Goal: Information Seeking & Learning: Check status

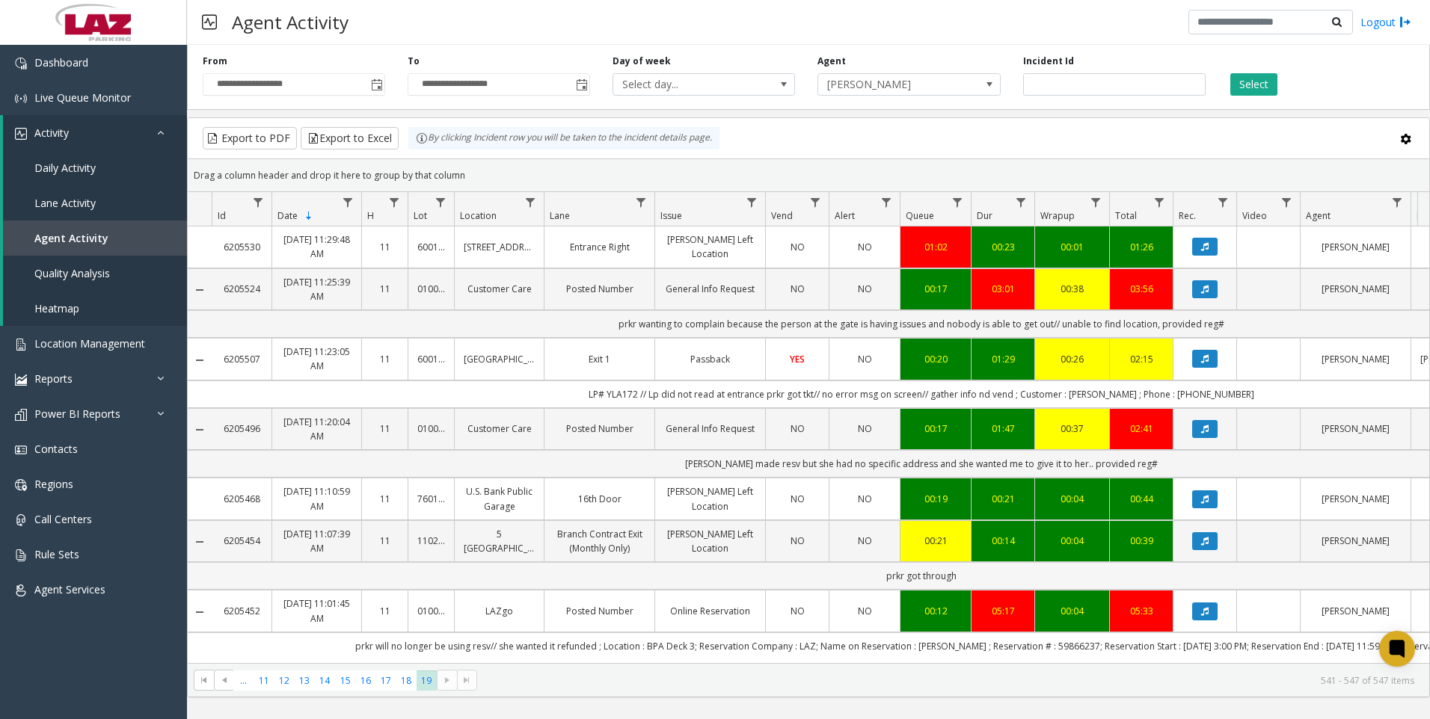
scroll to position [7, 0]
click at [376, 678] on span "17" at bounding box center [385, 681] width 20 height 20
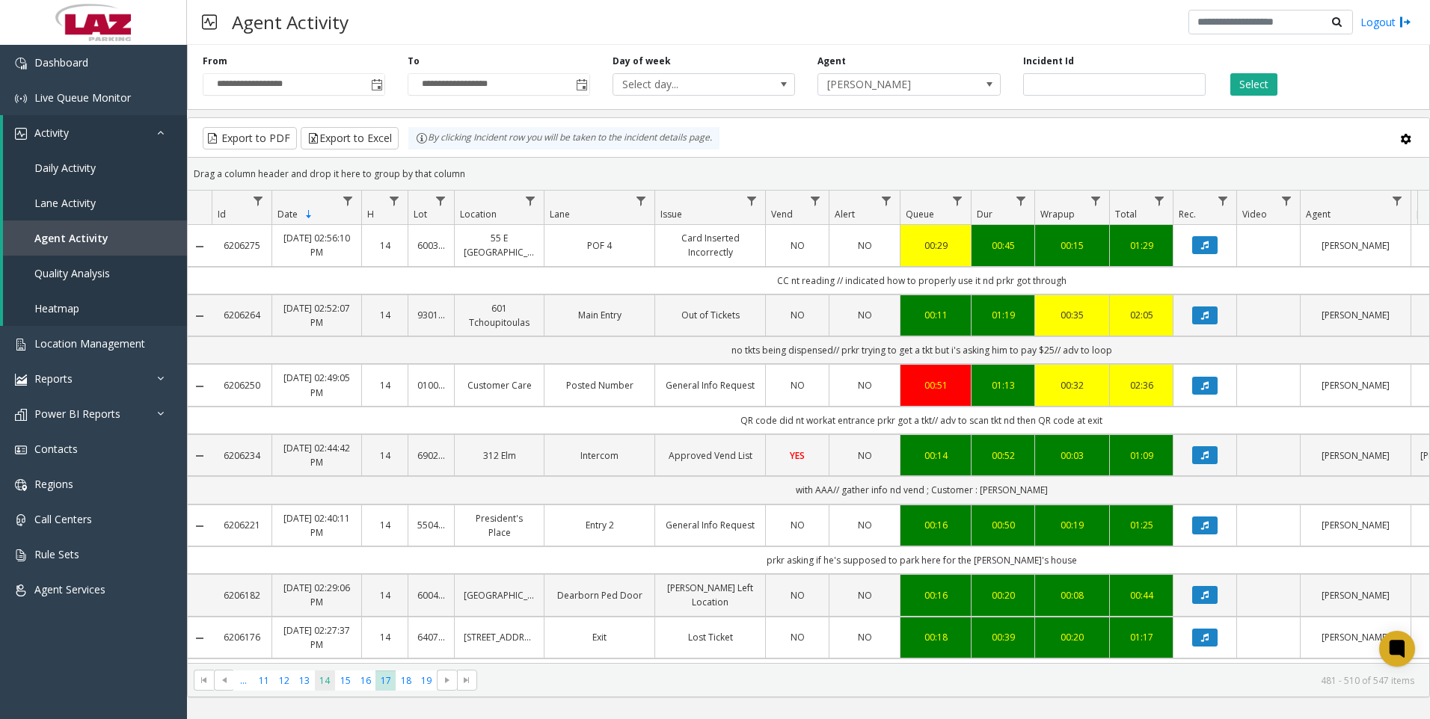
click at [324, 677] on span "14" at bounding box center [325, 681] width 20 height 20
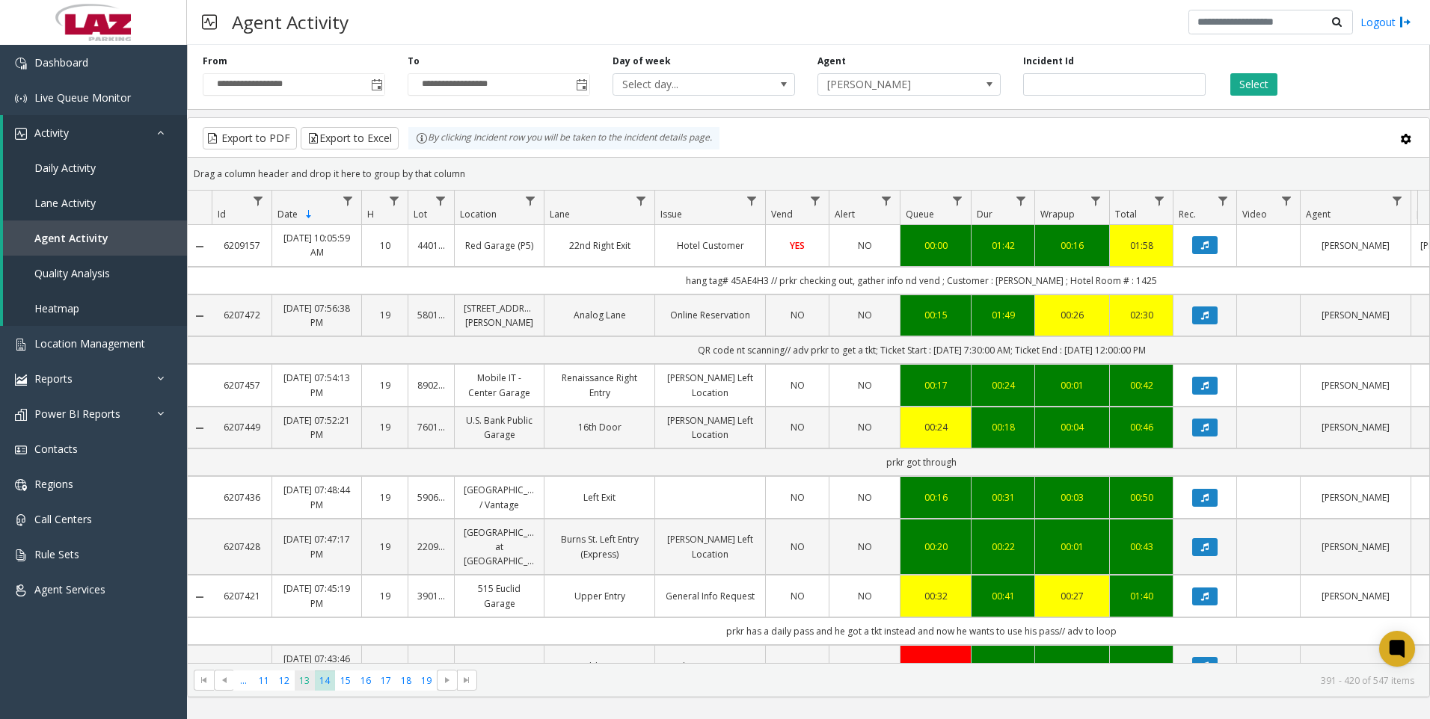
click at [300, 689] on span "13" at bounding box center [305, 681] width 20 height 20
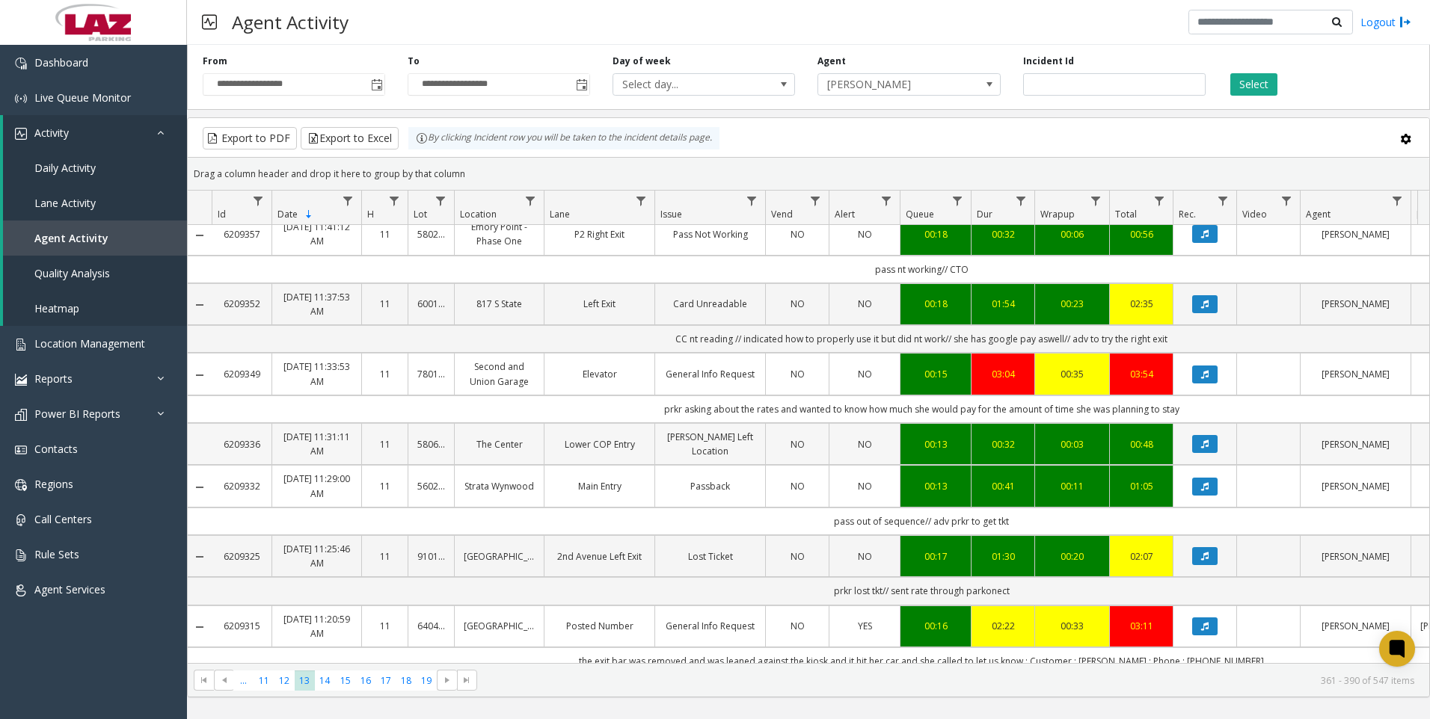
scroll to position [150, 0]
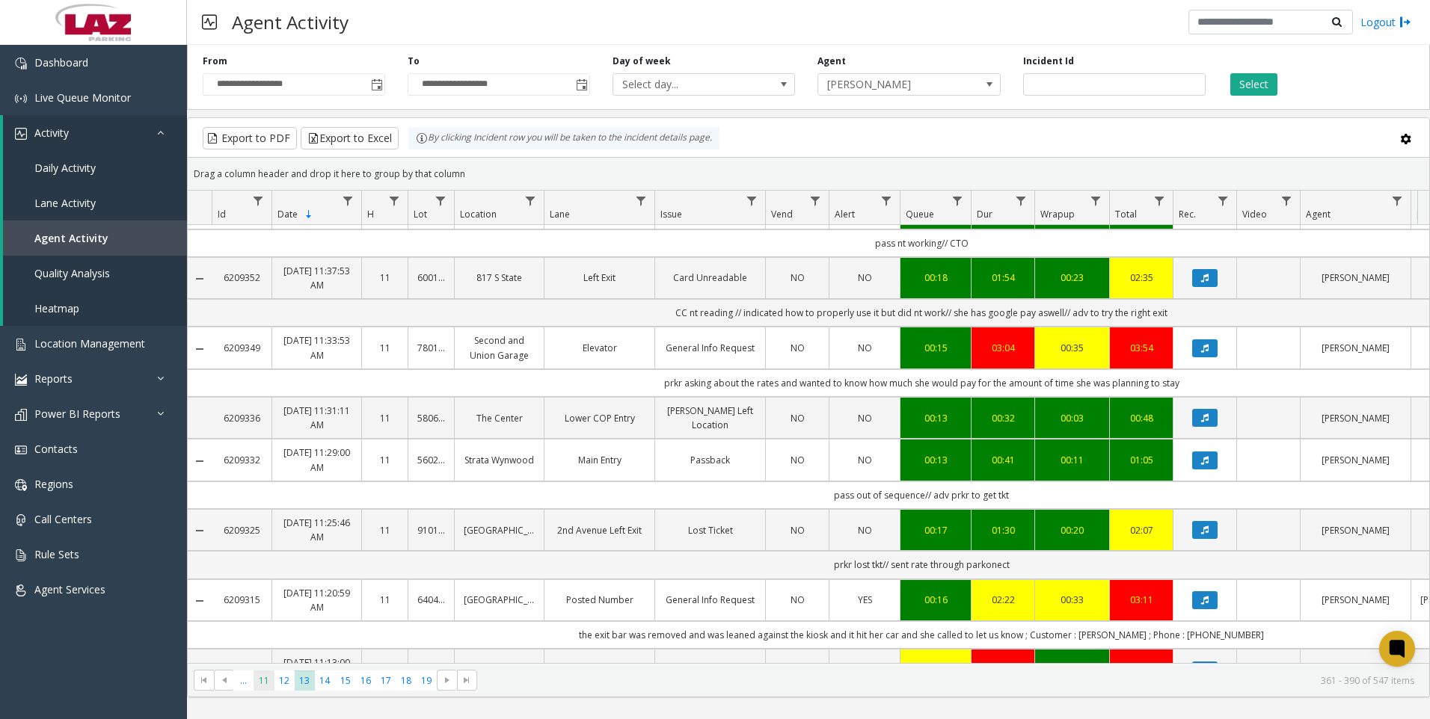
click at [262, 686] on span "11" at bounding box center [264, 681] width 20 height 20
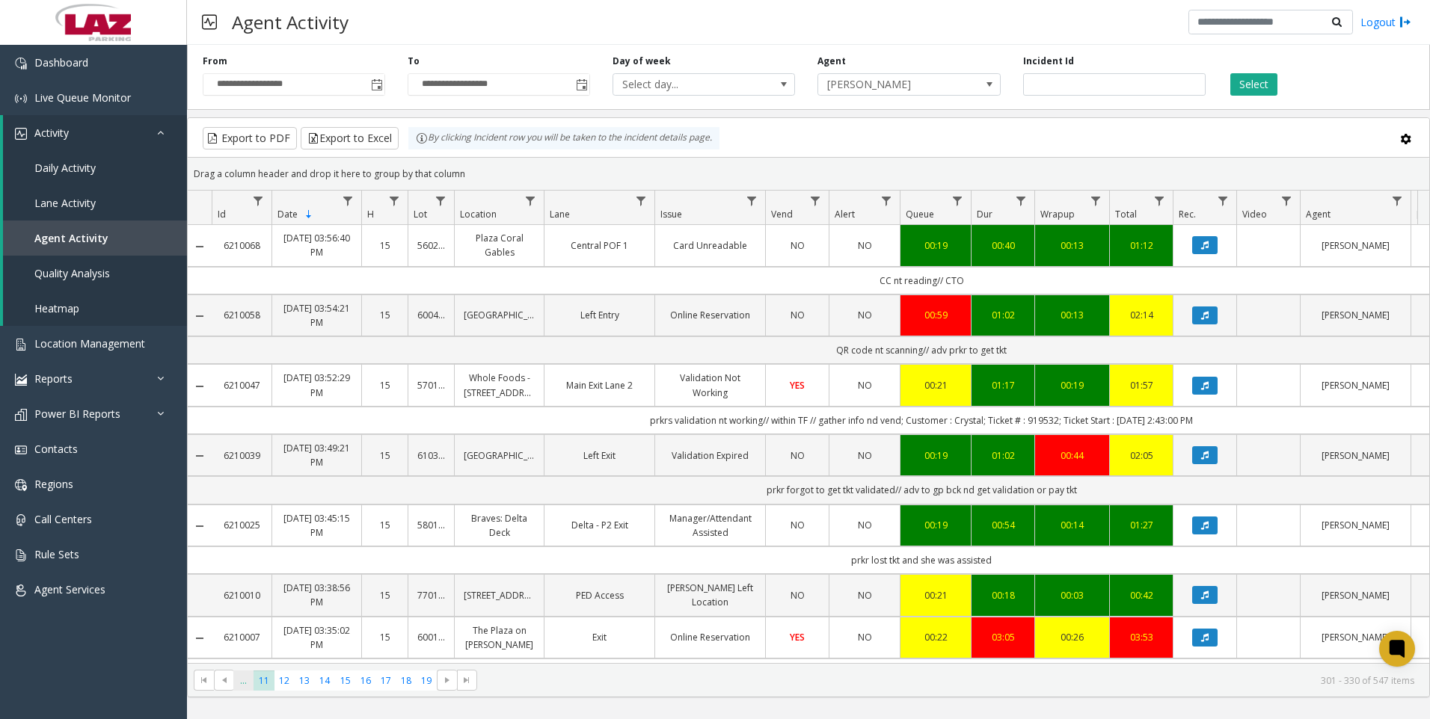
click at [250, 684] on span "..." at bounding box center [243, 681] width 20 height 20
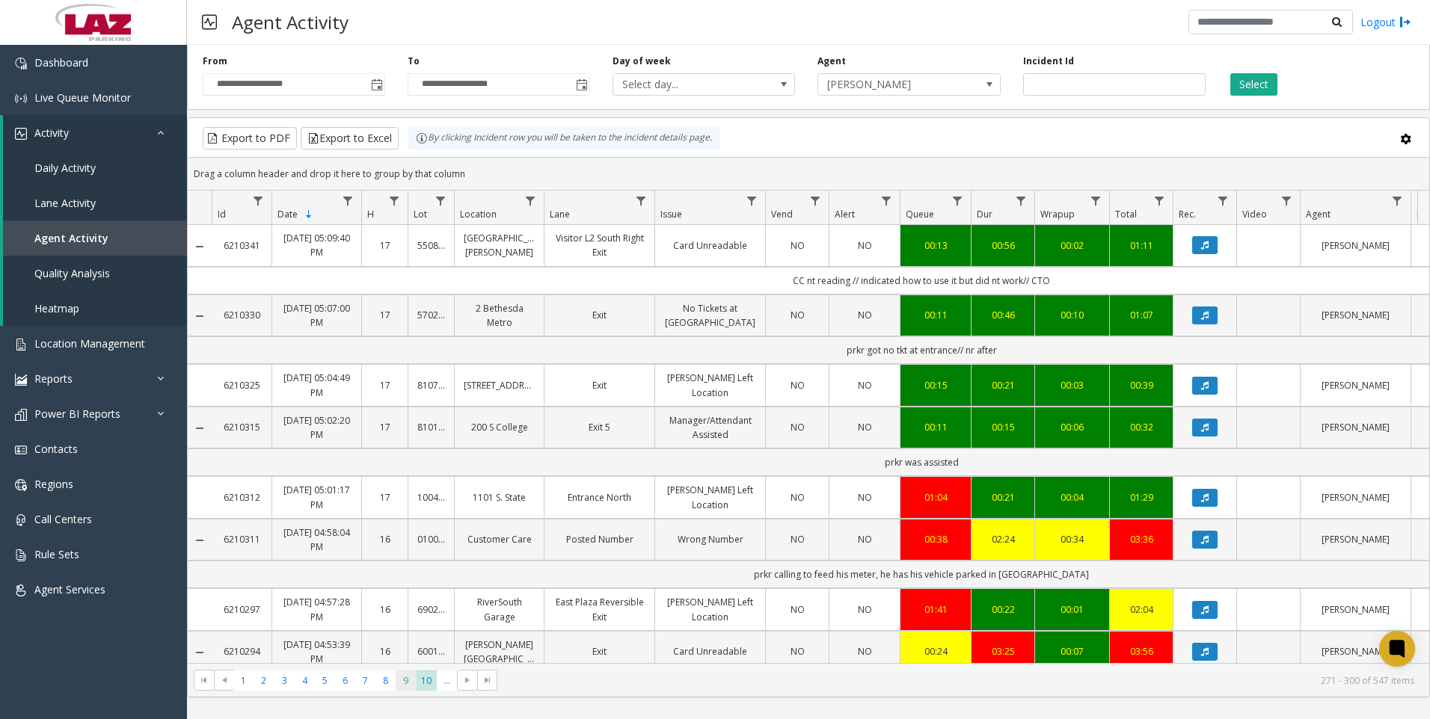
click at [405, 684] on span "9" at bounding box center [406, 681] width 20 height 20
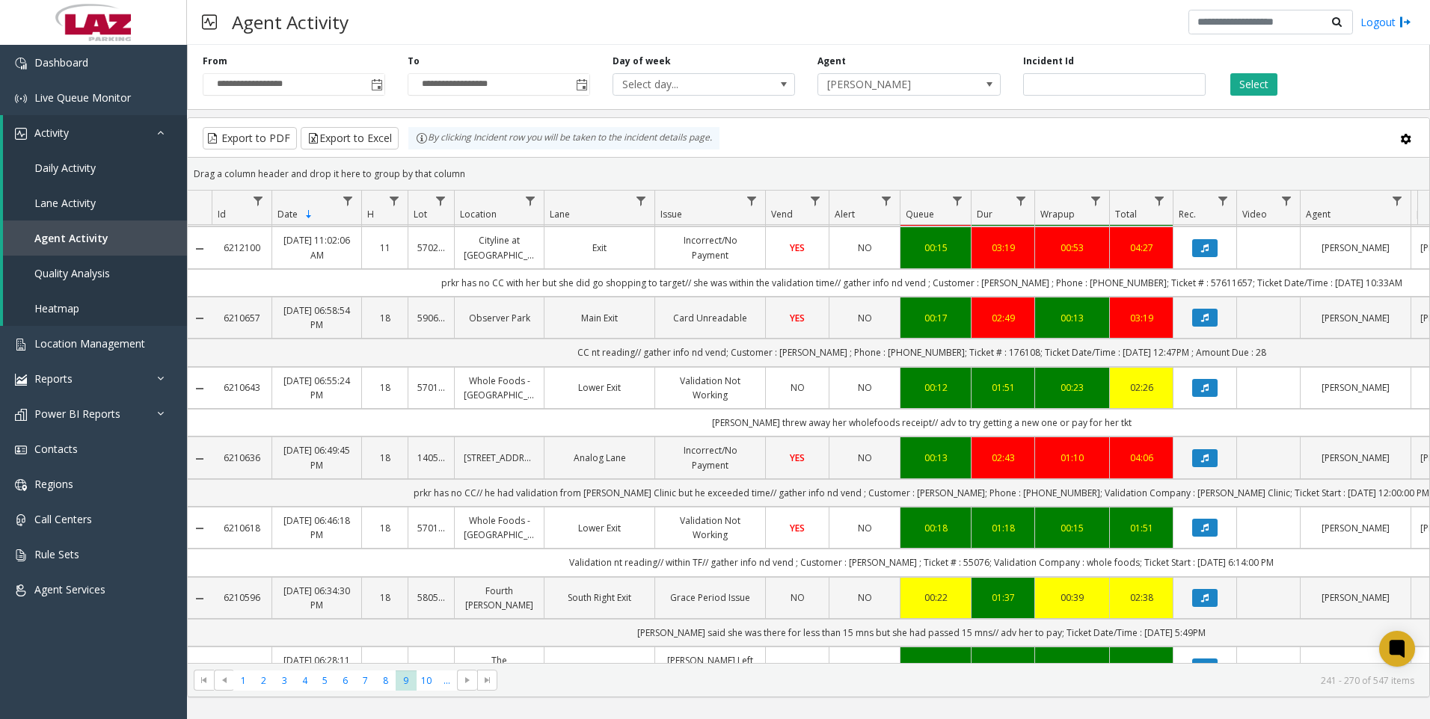
scroll to position [374, 0]
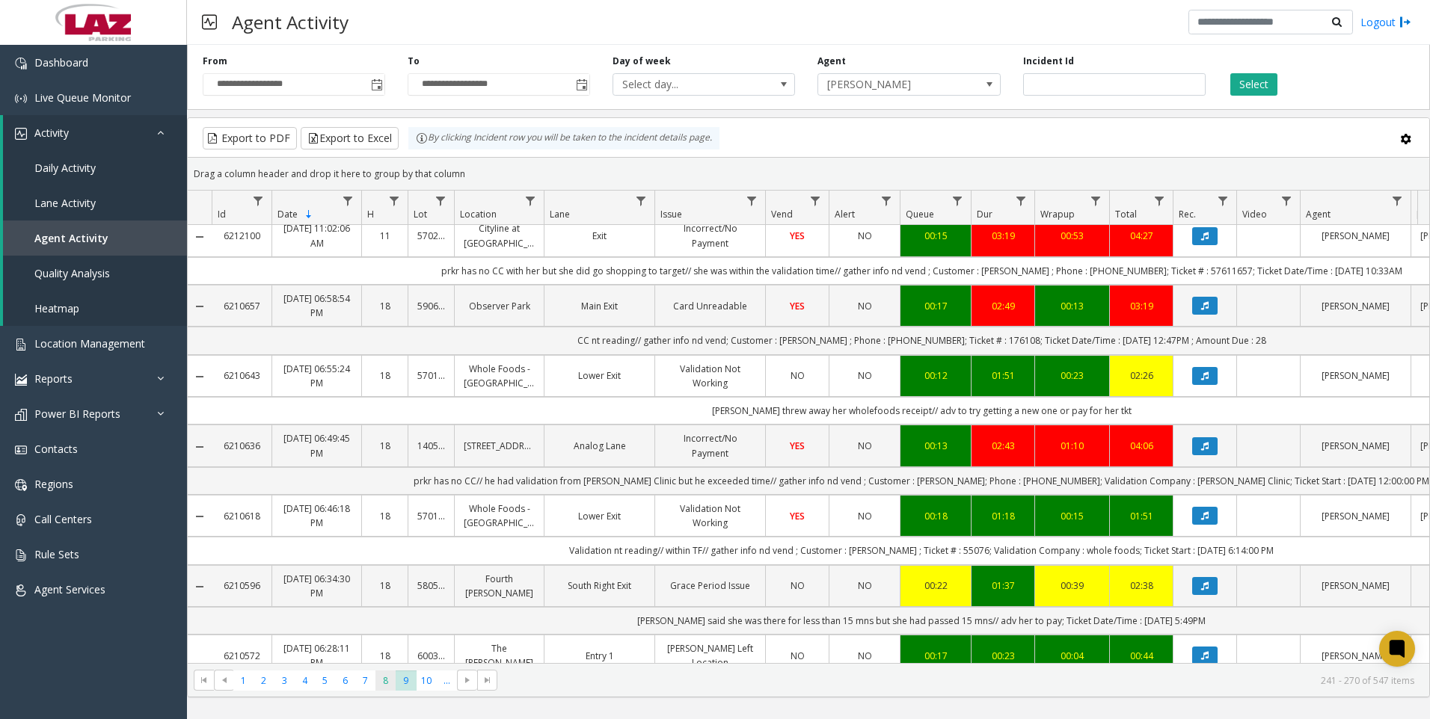
click at [381, 677] on span "8" at bounding box center [385, 681] width 20 height 20
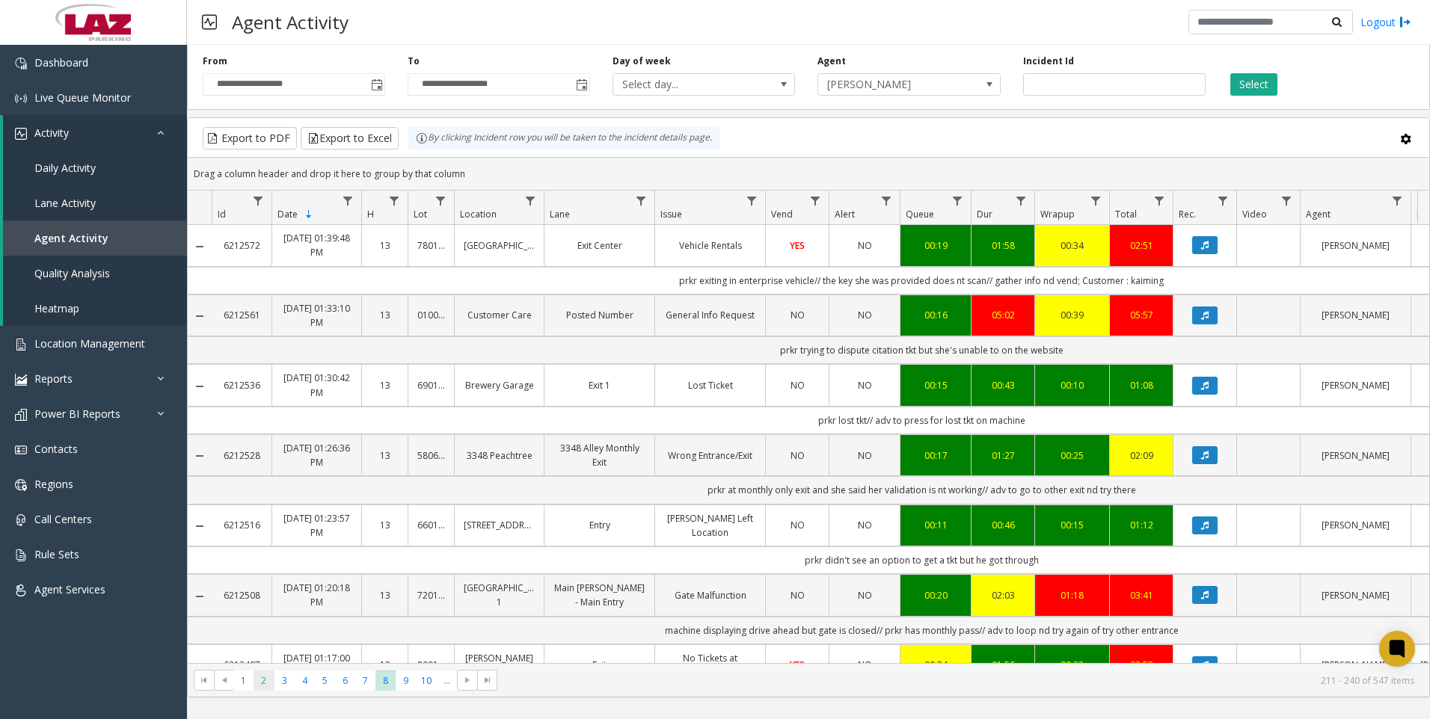
click at [268, 678] on span "2" at bounding box center [264, 681] width 20 height 20
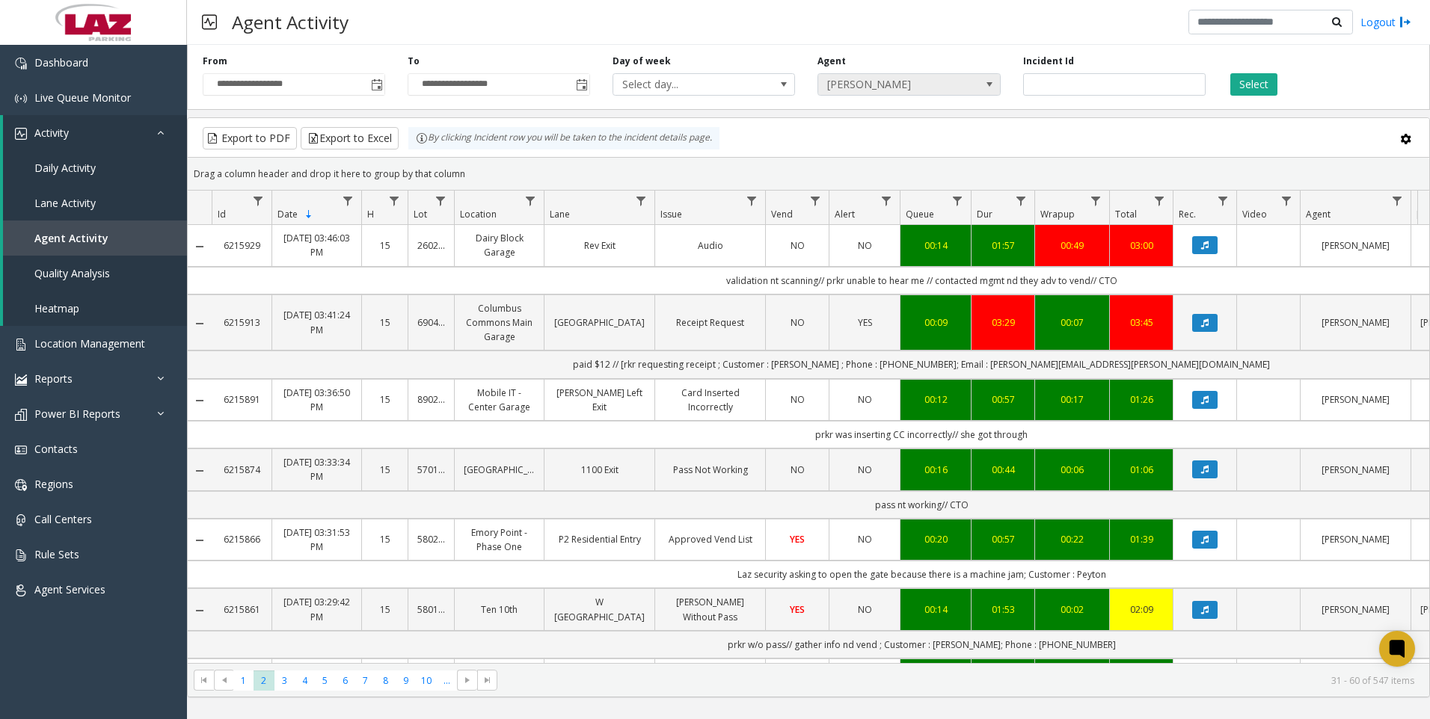
click at [898, 87] on span "[PERSON_NAME]" at bounding box center [890, 84] width 145 height 21
type input "****"
click at [893, 167] on li "[PERSON_NAME]" at bounding box center [909, 168] width 178 height 20
click at [1235, 80] on button "Select" at bounding box center [1253, 84] width 47 height 22
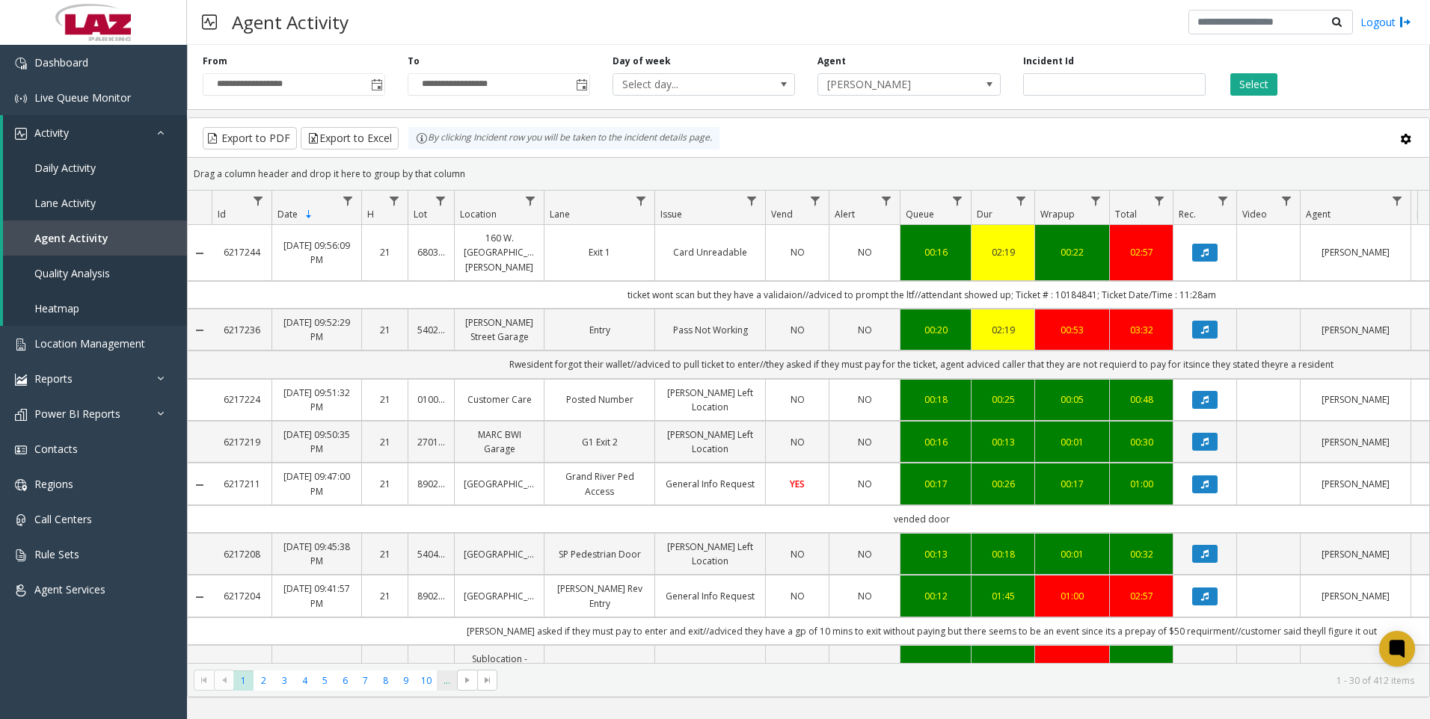
click at [449, 687] on span "..." at bounding box center [447, 681] width 20 height 20
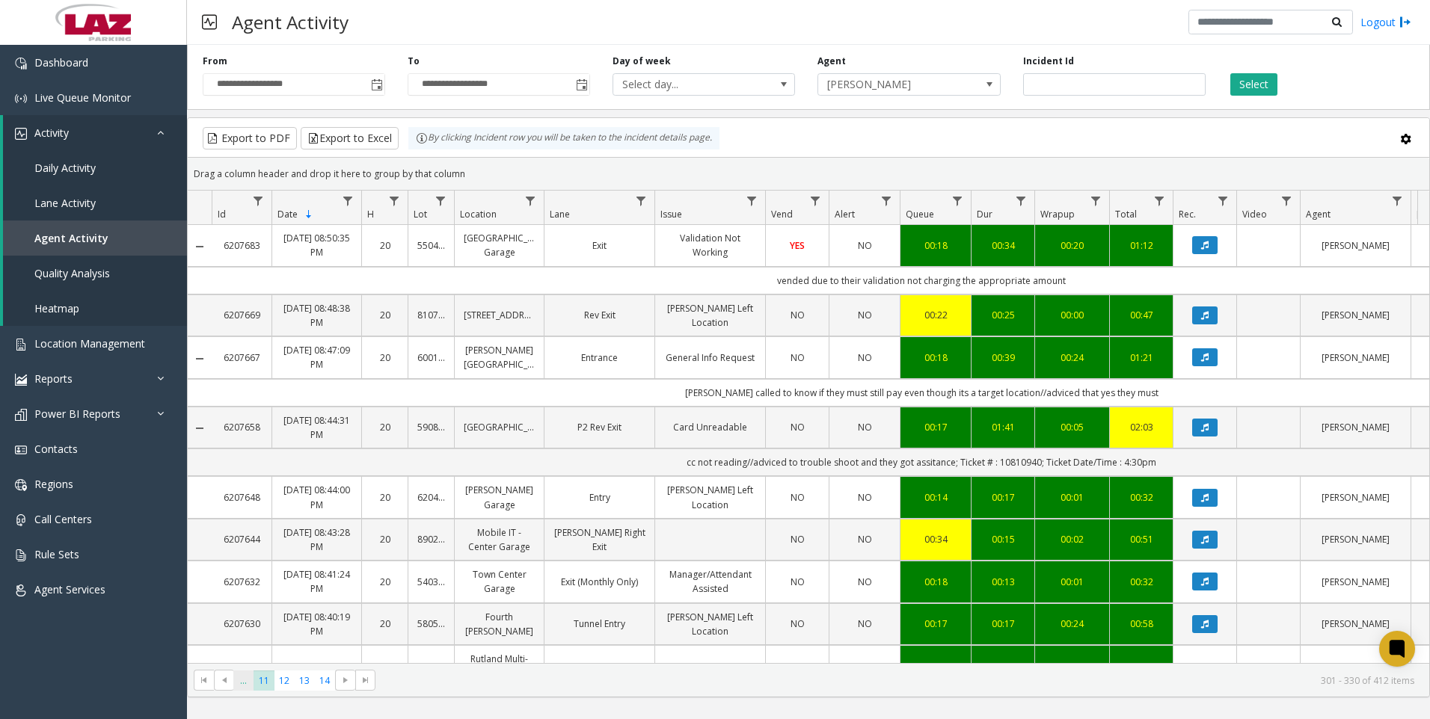
click at [237, 686] on span "..." at bounding box center [243, 681] width 20 height 20
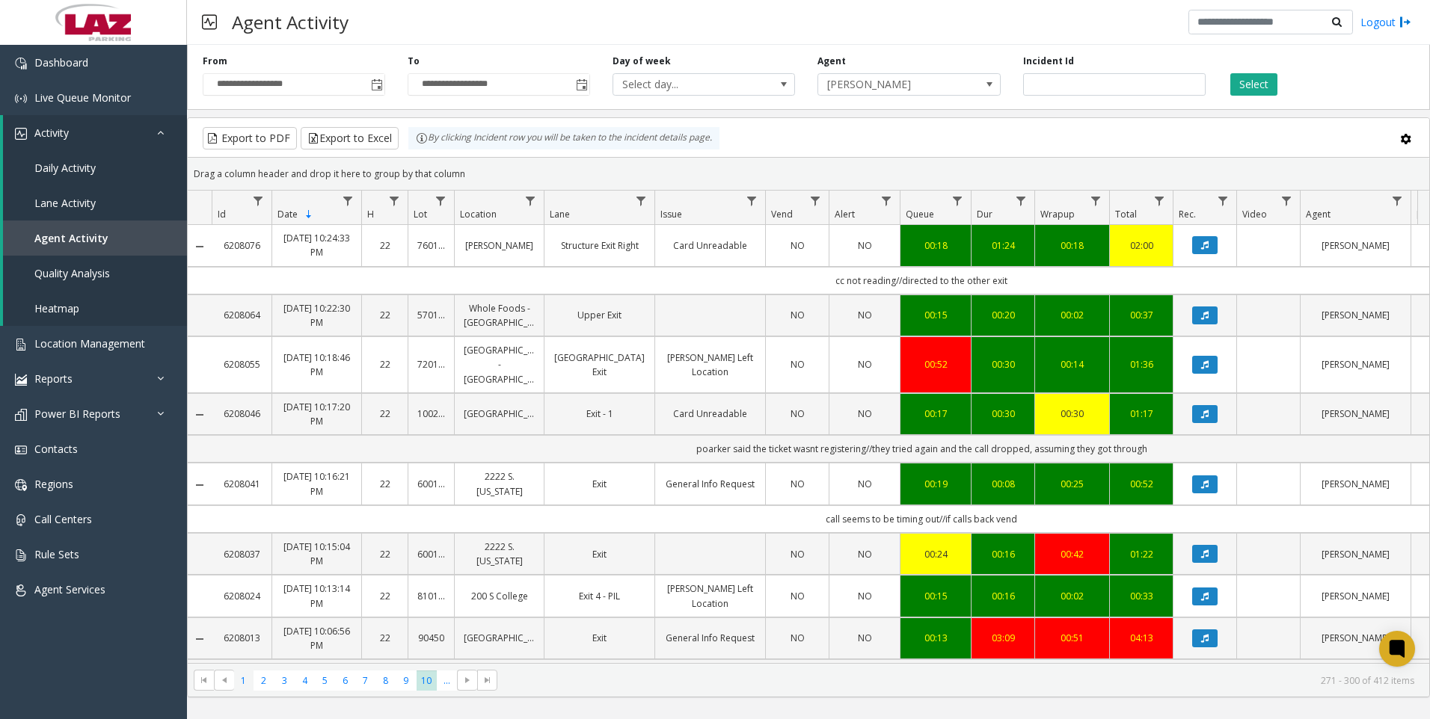
click at [242, 681] on span "1" at bounding box center [243, 681] width 20 height 20
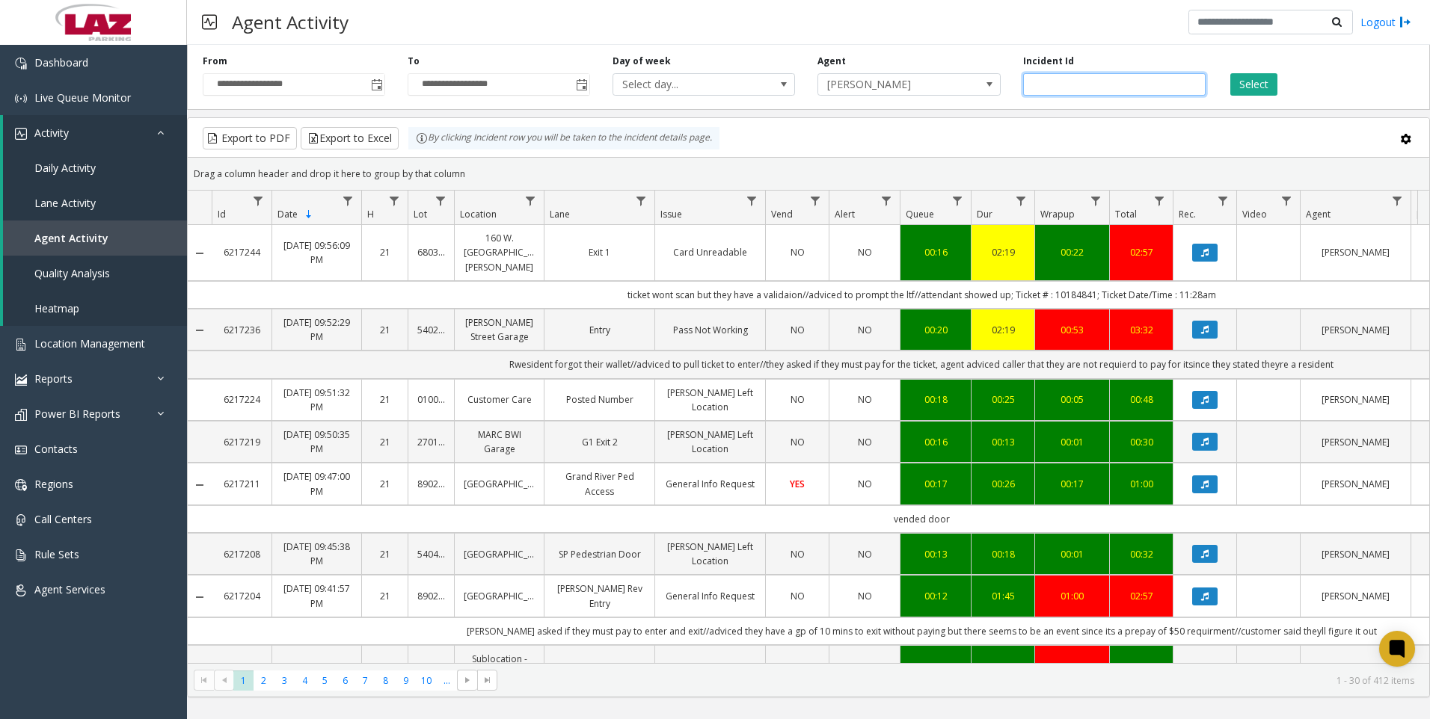
click at [1073, 80] on input "number" at bounding box center [1114, 84] width 182 height 22
paste input "*******"
type input "*******"
click at [1242, 86] on button "Select" at bounding box center [1253, 84] width 47 height 22
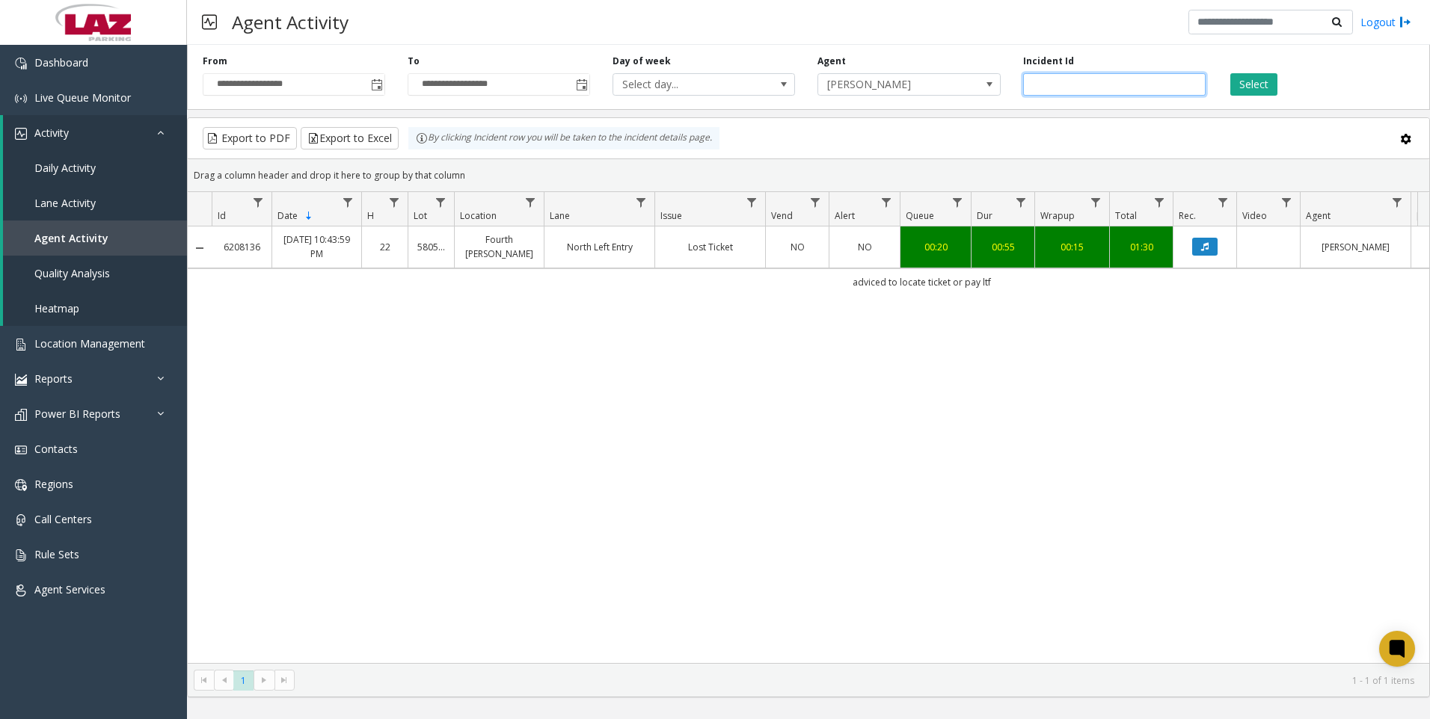
drag, startPoint x: 1084, startPoint y: 78, endPoint x: 1010, endPoint y: 82, distance: 74.1
click at [1015, 82] on div "Incident Id *******" at bounding box center [1114, 75] width 205 height 41
click at [1259, 81] on button "Select" at bounding box center [1253, 84] width 47 height 22
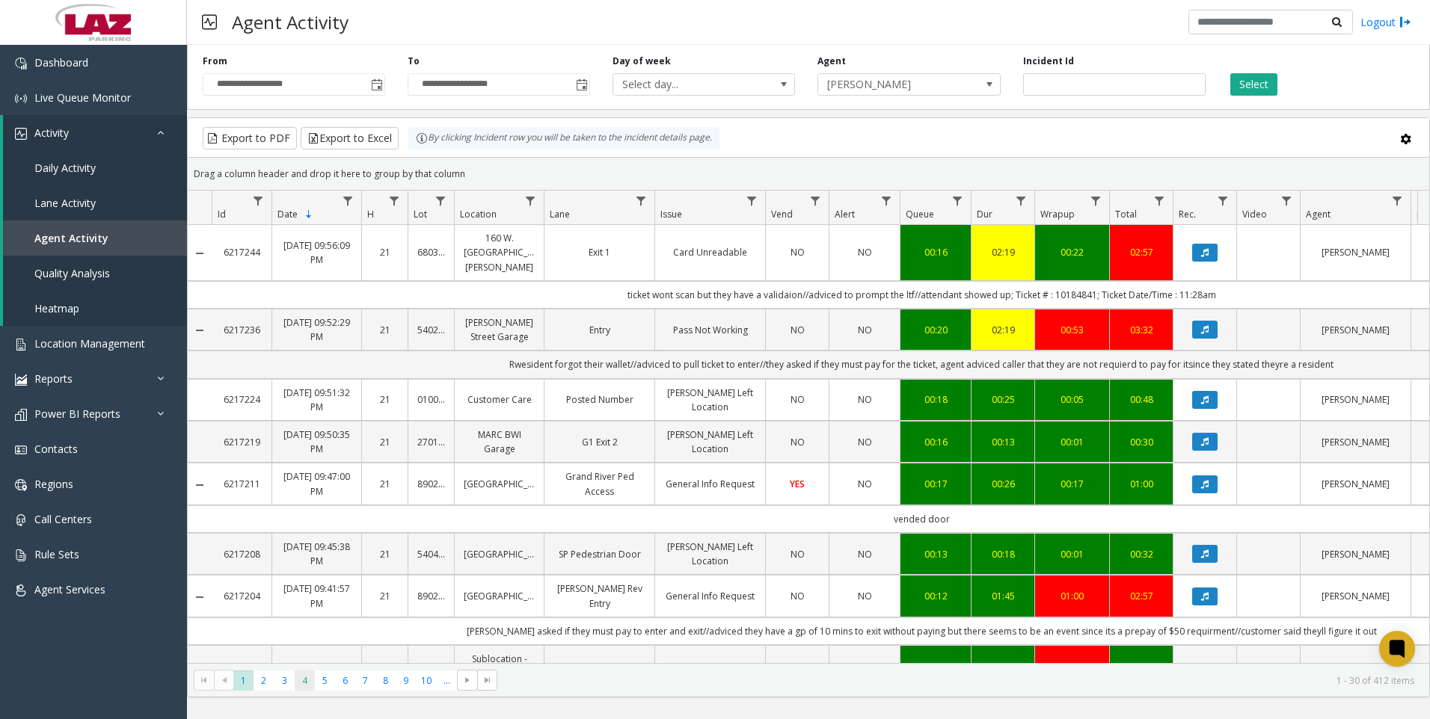
click at [306, 678] on span "4" at bounding box center [305, 681] width 20 height 20
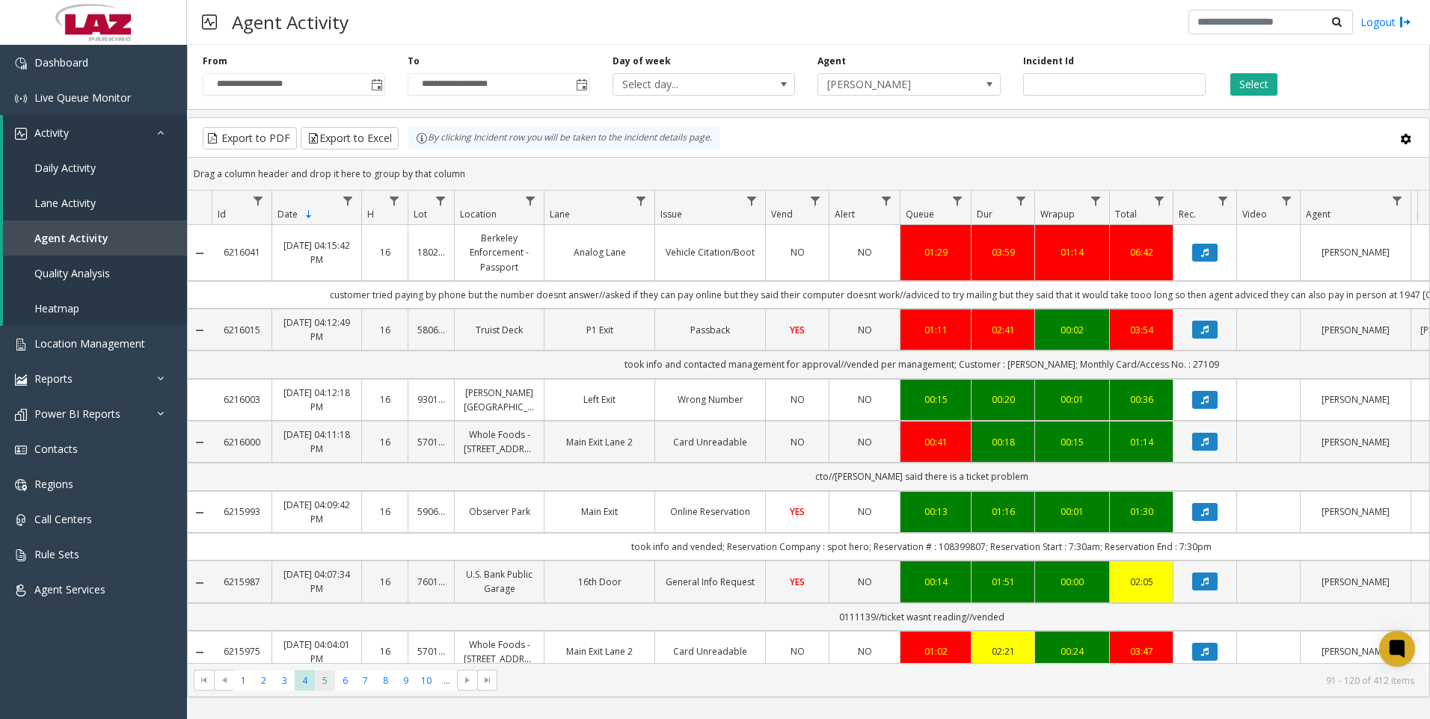
click at [329, 686] on span "5" at bounding box center [325, 681] width 20 height 20
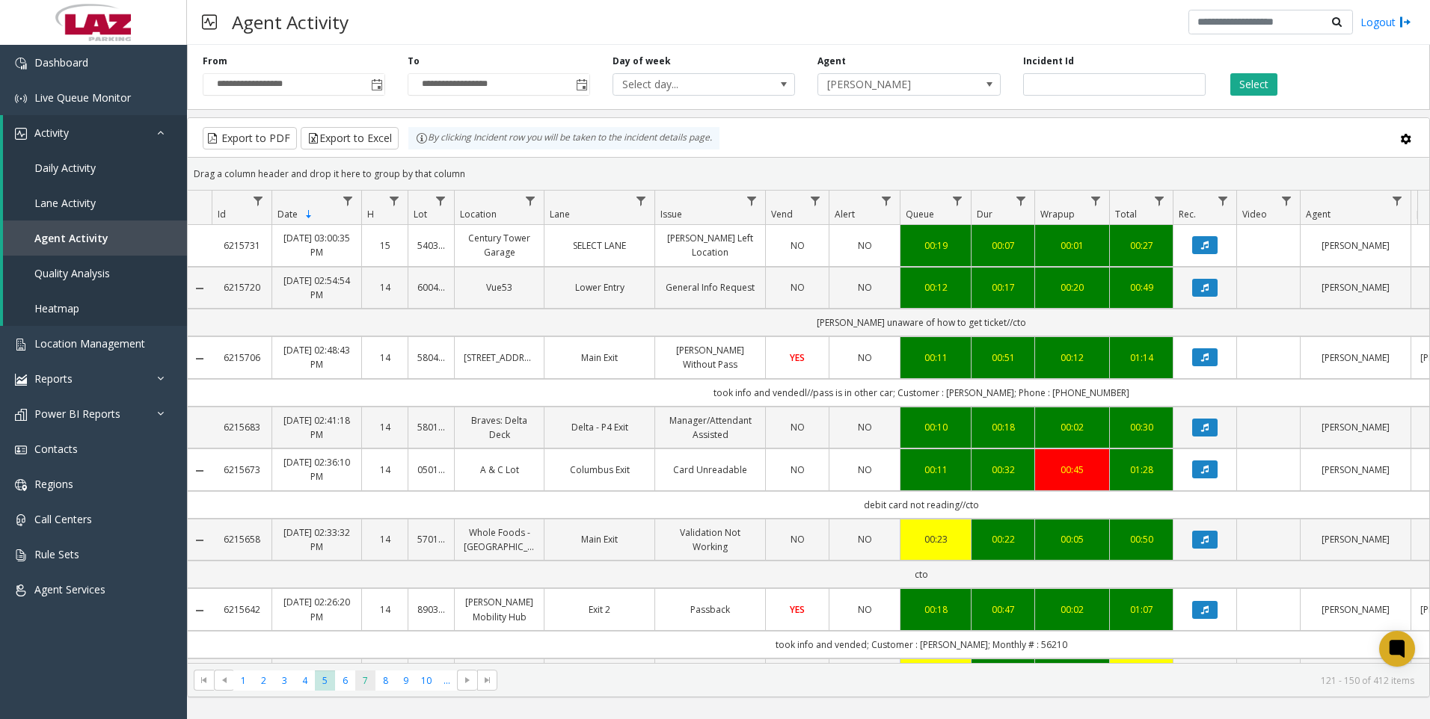
click at [358, 683] on span "7" at bounding box center [365, 681] width 20 height 20
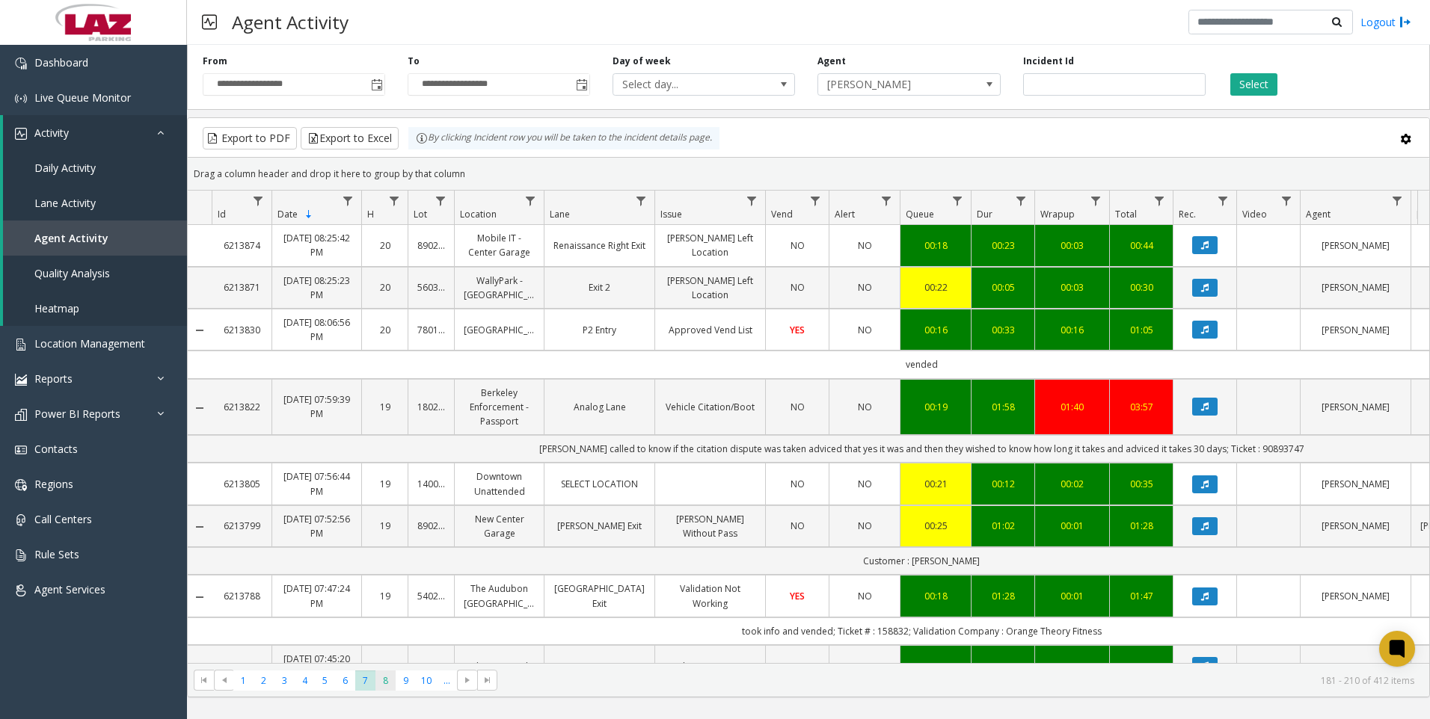
click at [396, 678] on span "8" at bounding box center [385, 681] width 20 height 20
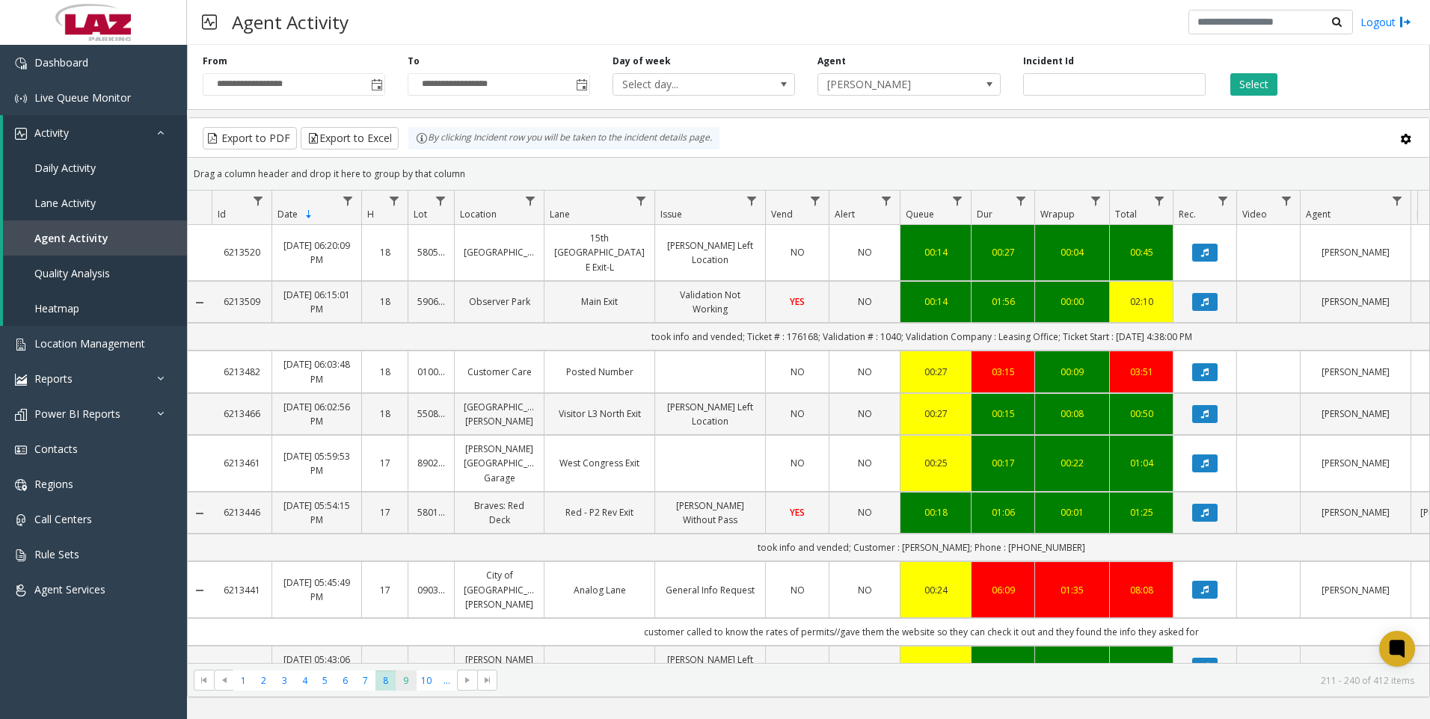
click at [402, 678] on span "9" at bounding box center [406, 681] width 20 height 20
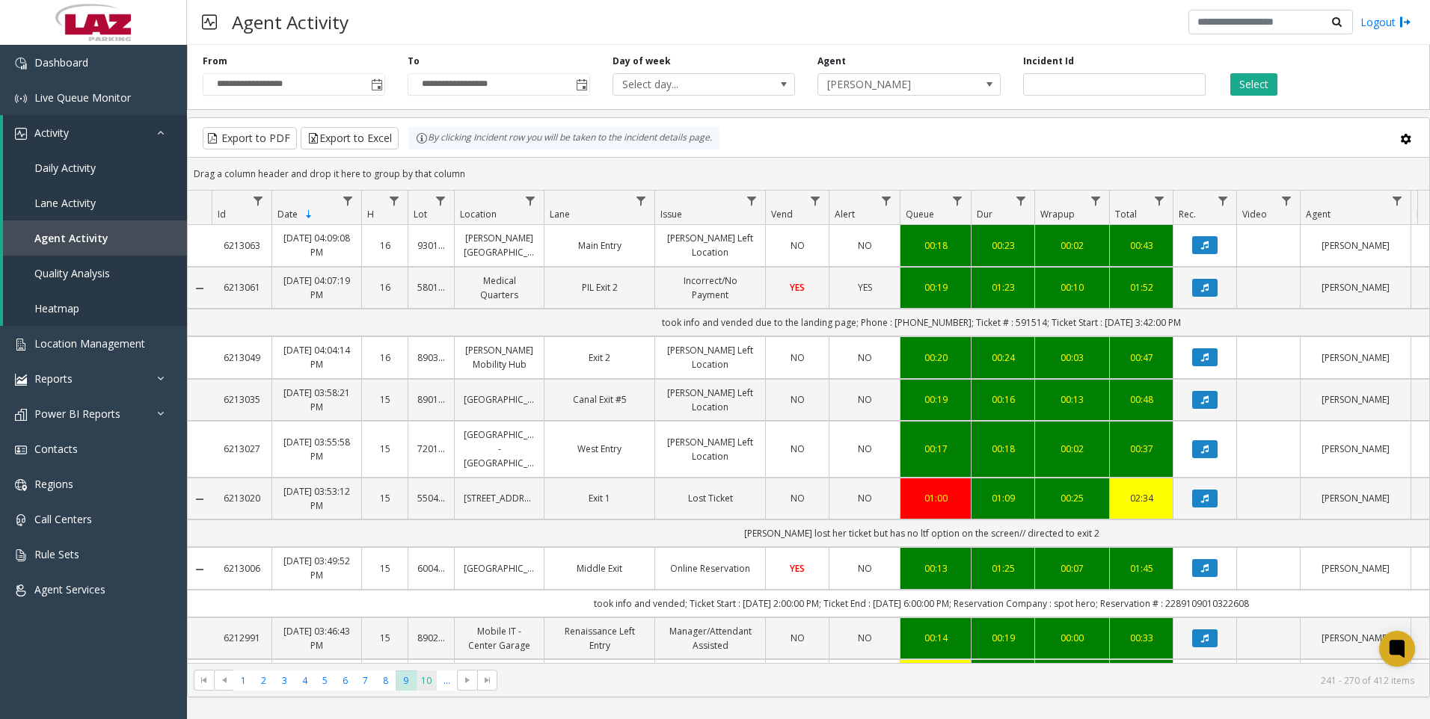
click at [419, 684] on span "10" at bounding box center [427, 681] width 20 height 20
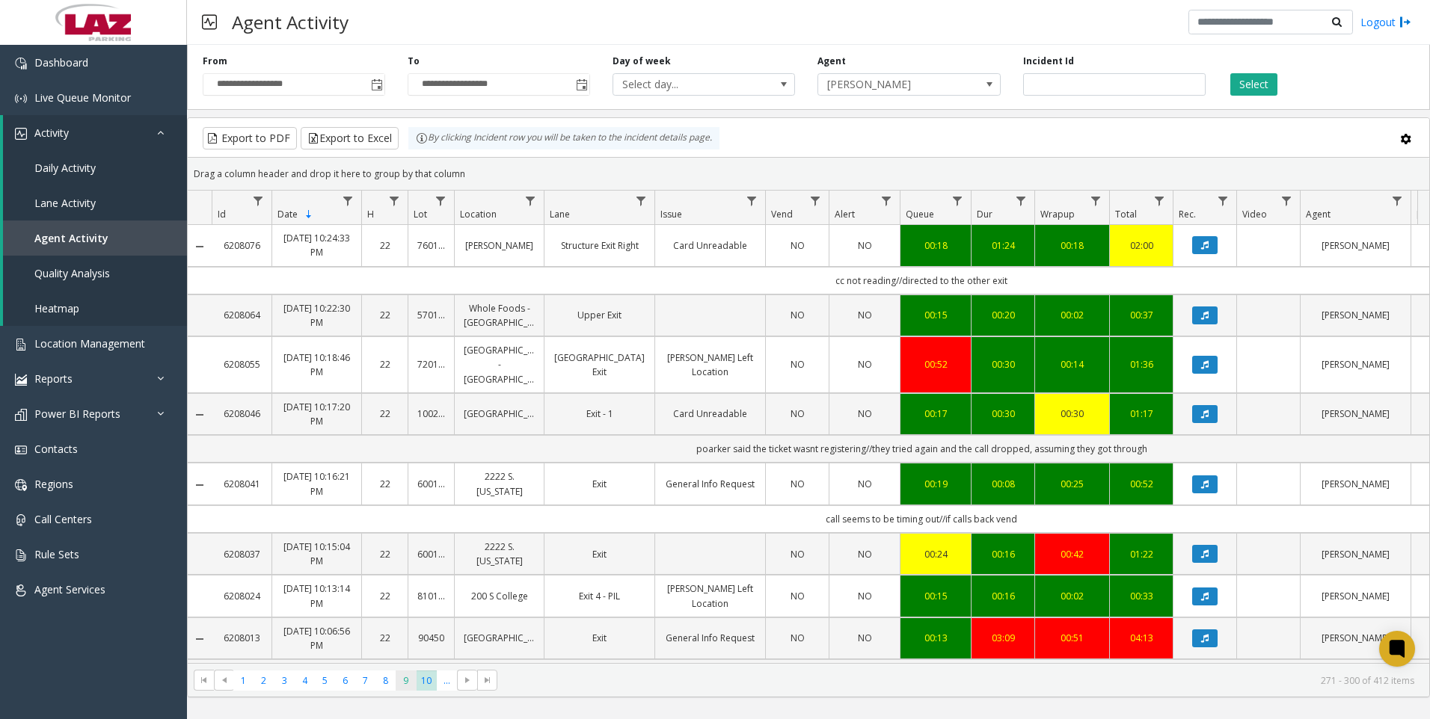
click at [406, 682] on span "9" at bounding box center [406, 681] width 20 height 20
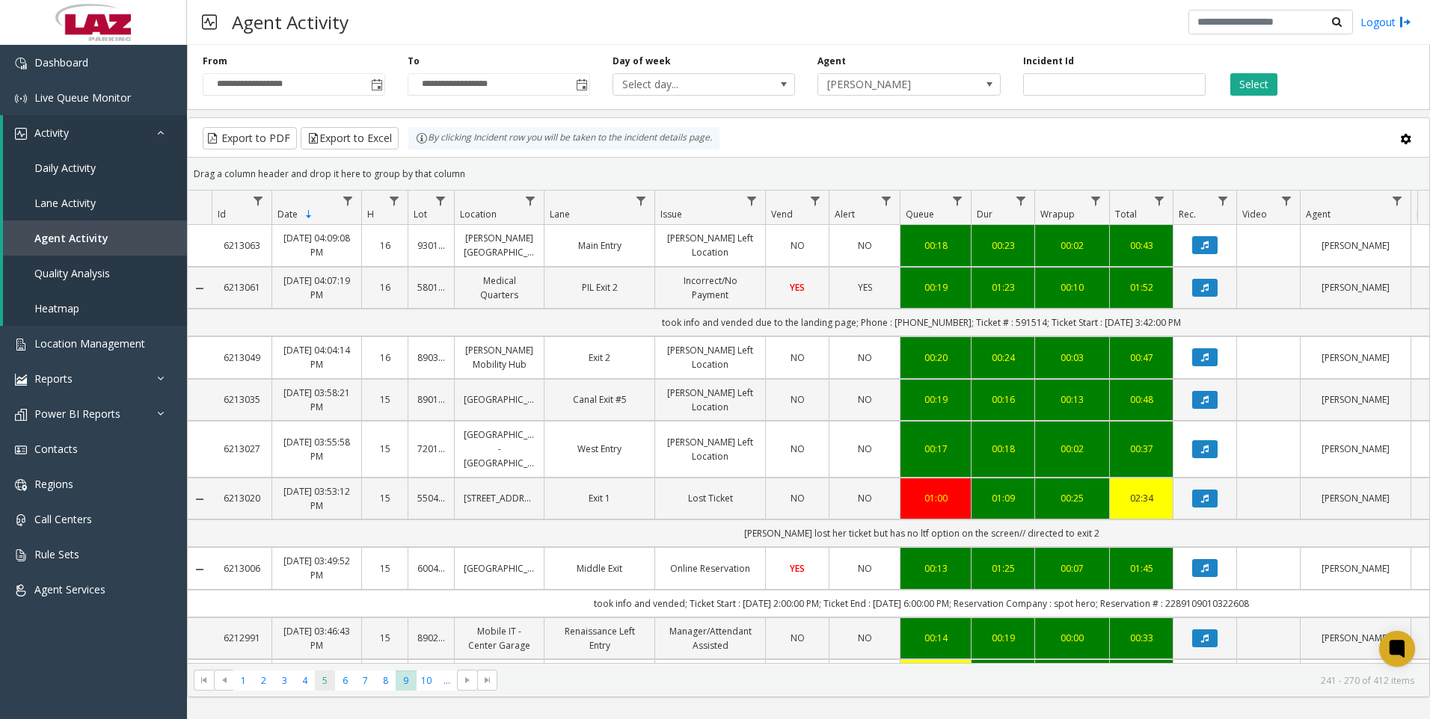
click at [328, 686] on span "5" at bounding box center [325, 681] width 20 height 20
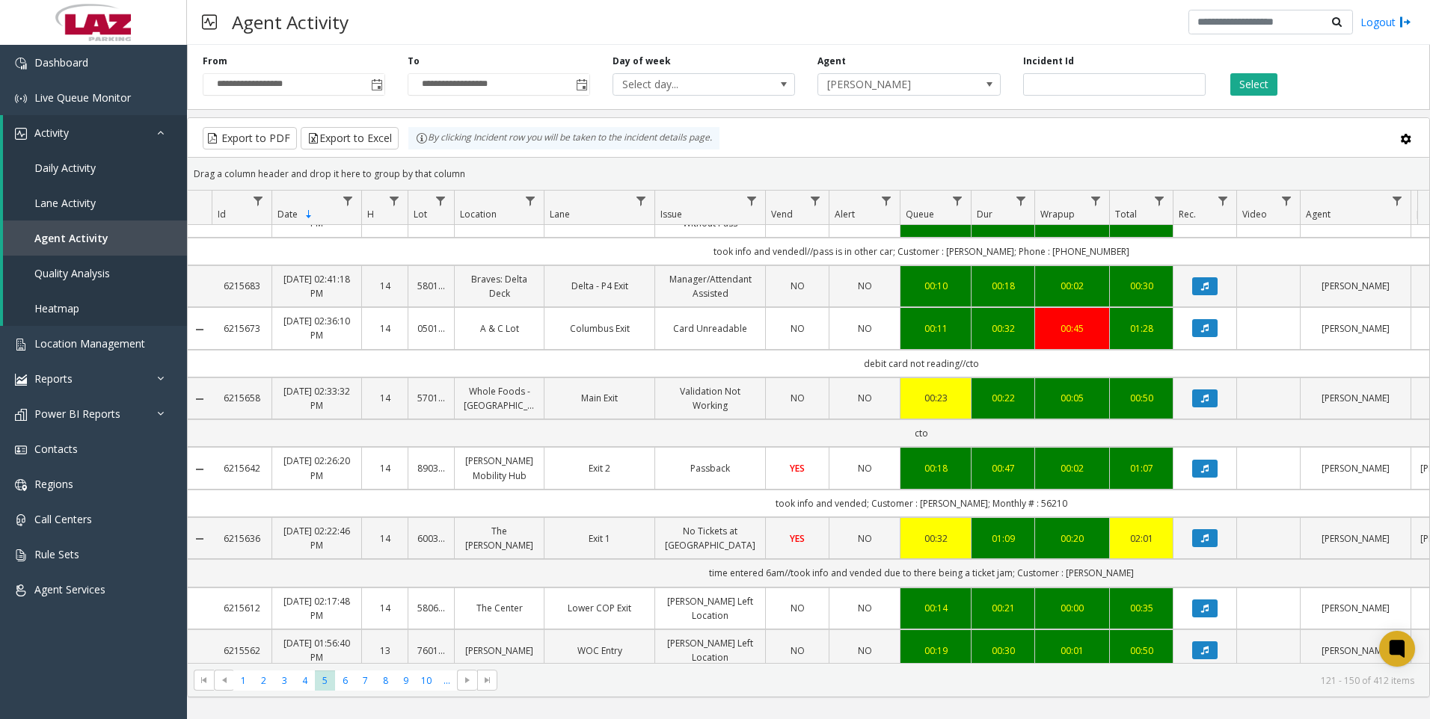
scroll to position [150, 0]
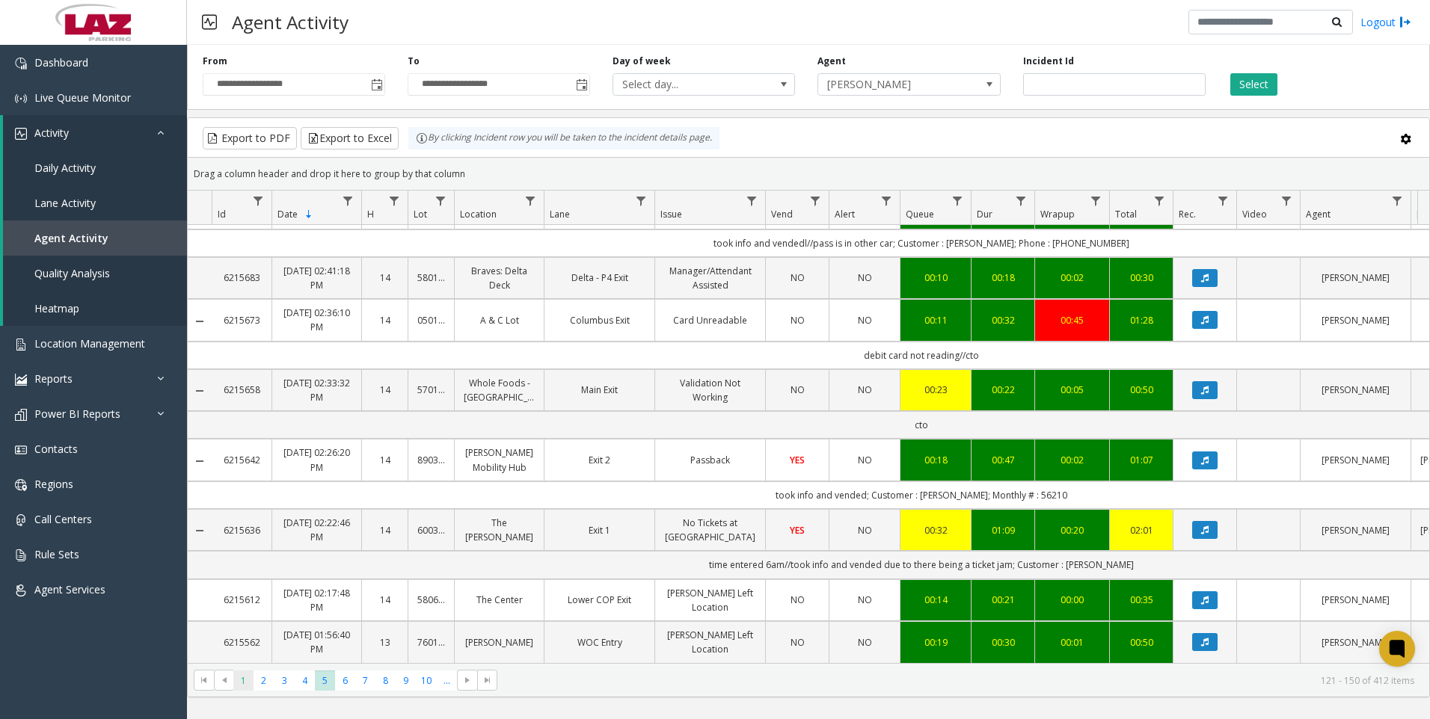
click at [236, 684] on span "1" at bounding box center [243, 681] width 20 height 20
